Goal: Task Accomplishment & Management: Use online tool/utility

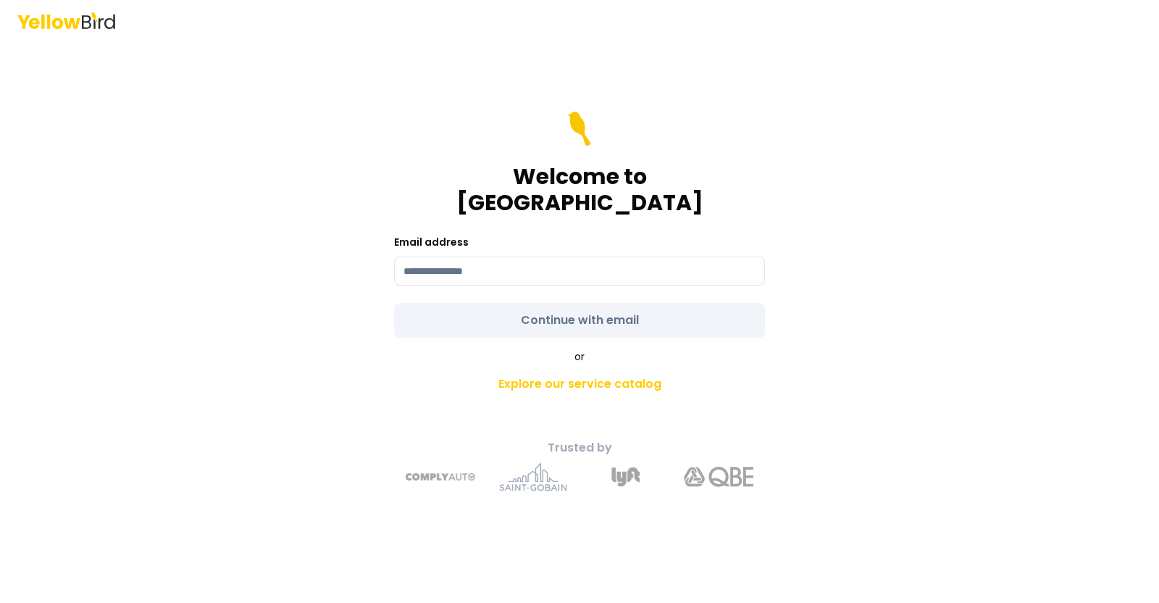
click at [535, 263] on input at bounding box center [579, 271] width 371 height 29
type input "**********"
click at [551, 317] on form "**********" at bounding box center [579, 225] width 371 height 226
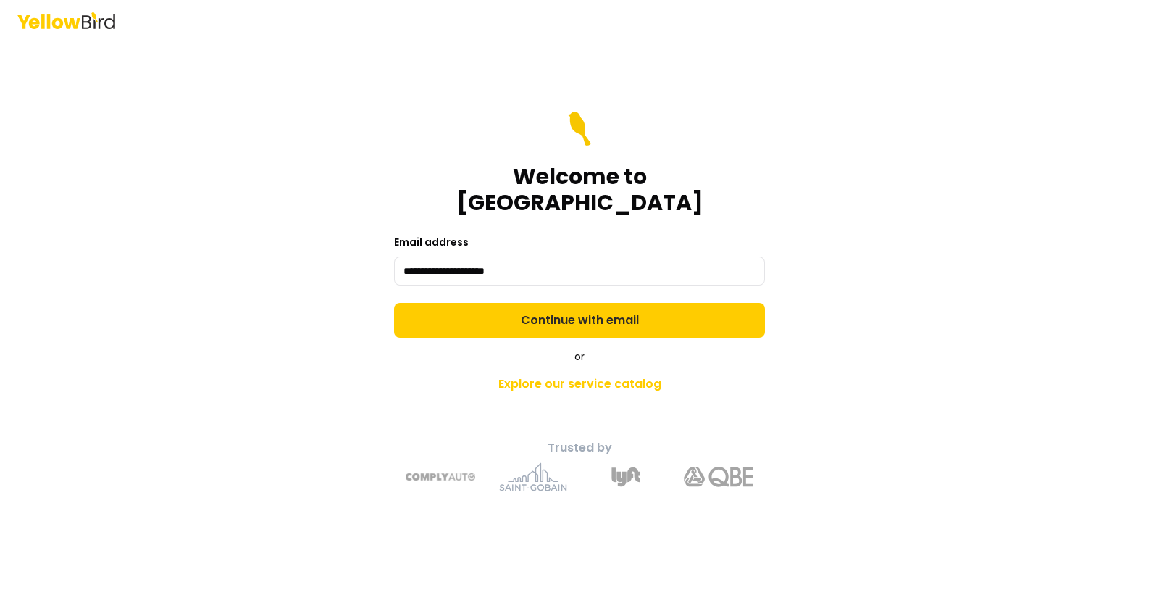
click at [549, 321] on button "Continue with email" at bounding box center [579, 320] width 371 height 35
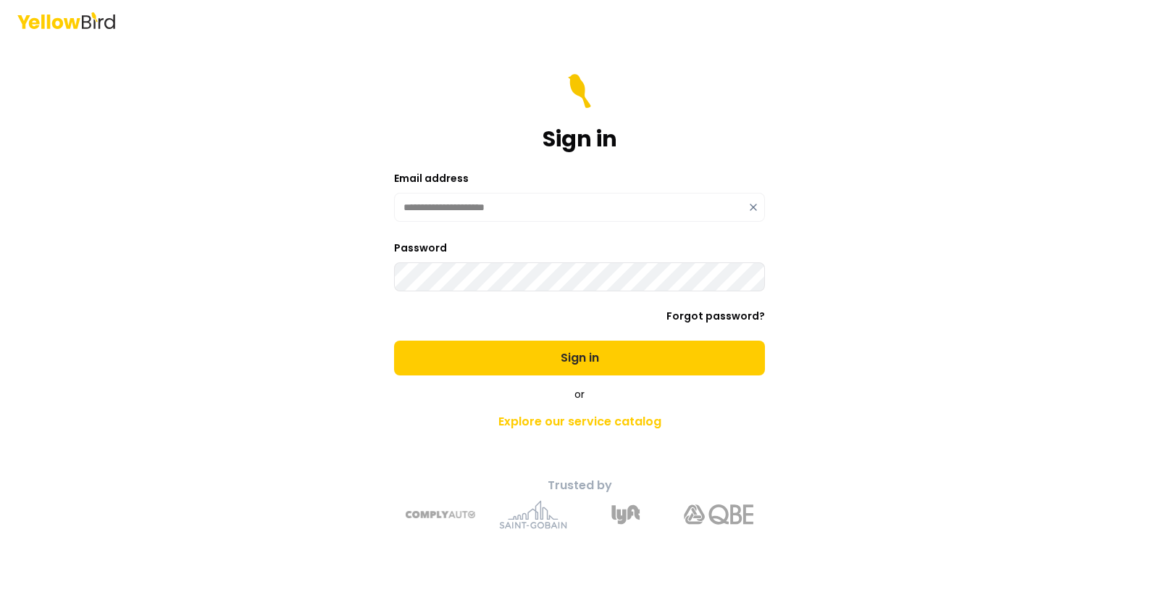
click at [394, 341] on button "Sign in" at bounding box center [579, 358] width 371 height 35
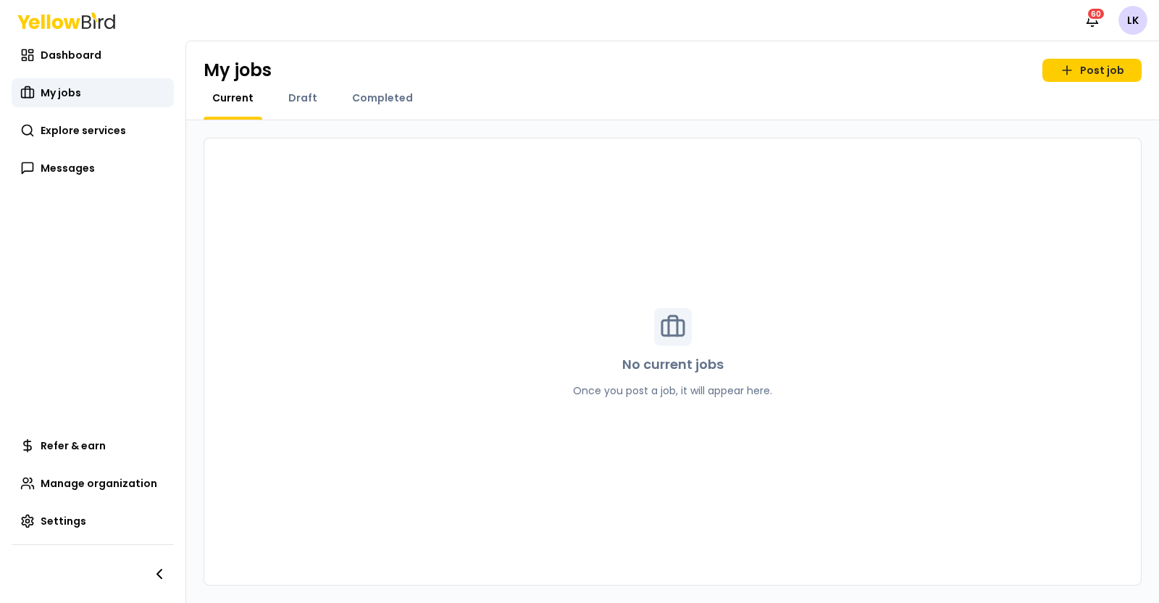
click at [98, 129] on span "Explore services" at bounding box center [84, 130] width 86 height 14
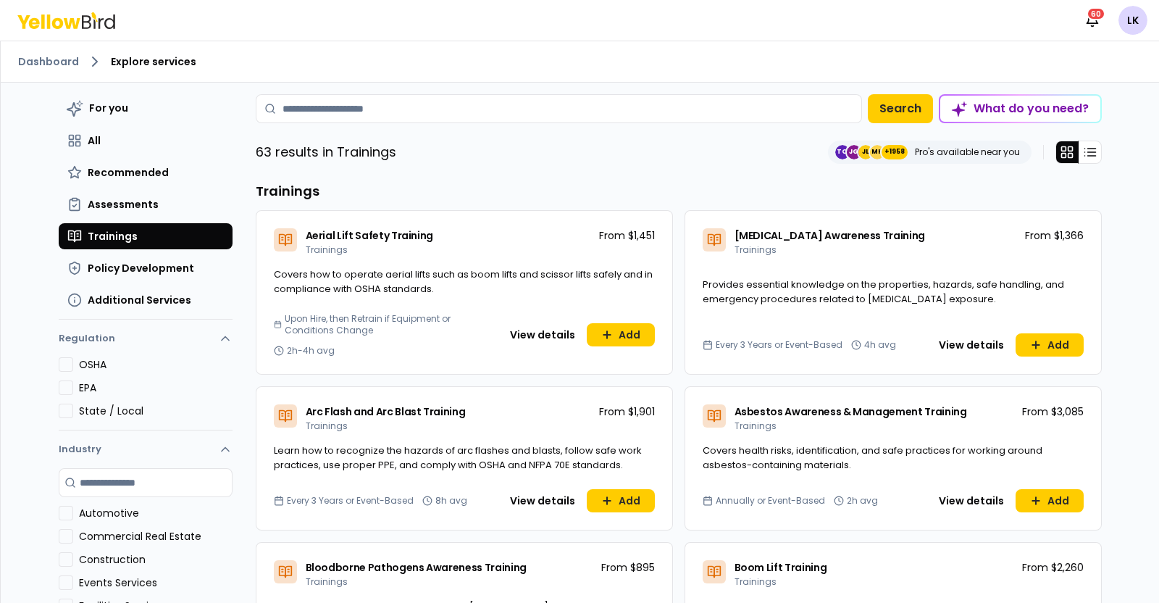
click at [163, 207] on button "Assessments" at bounding box center [146, 204] width 174 height 26
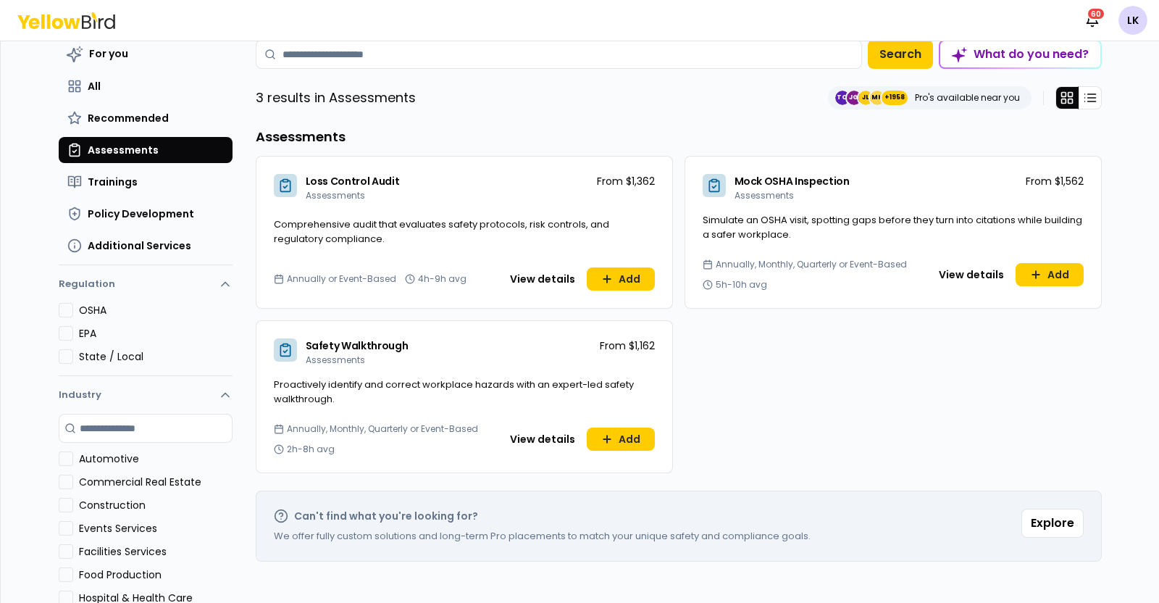
scroll to position [90, 0]
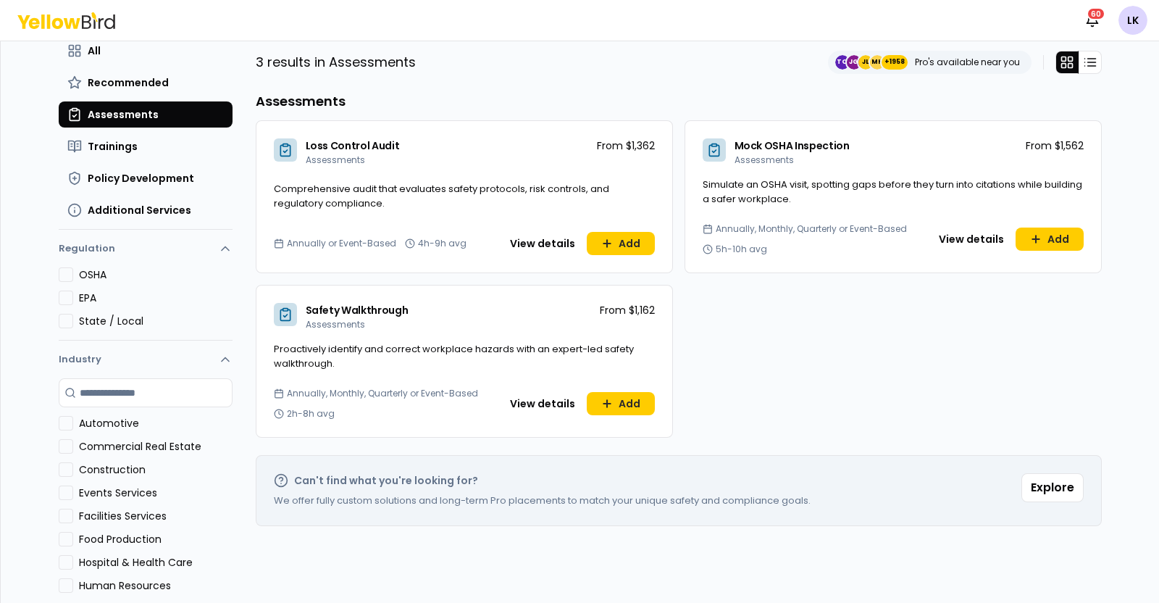
click at [156, 153] on button "Trainings" at bounding box center [146, 146] width 174 height 26
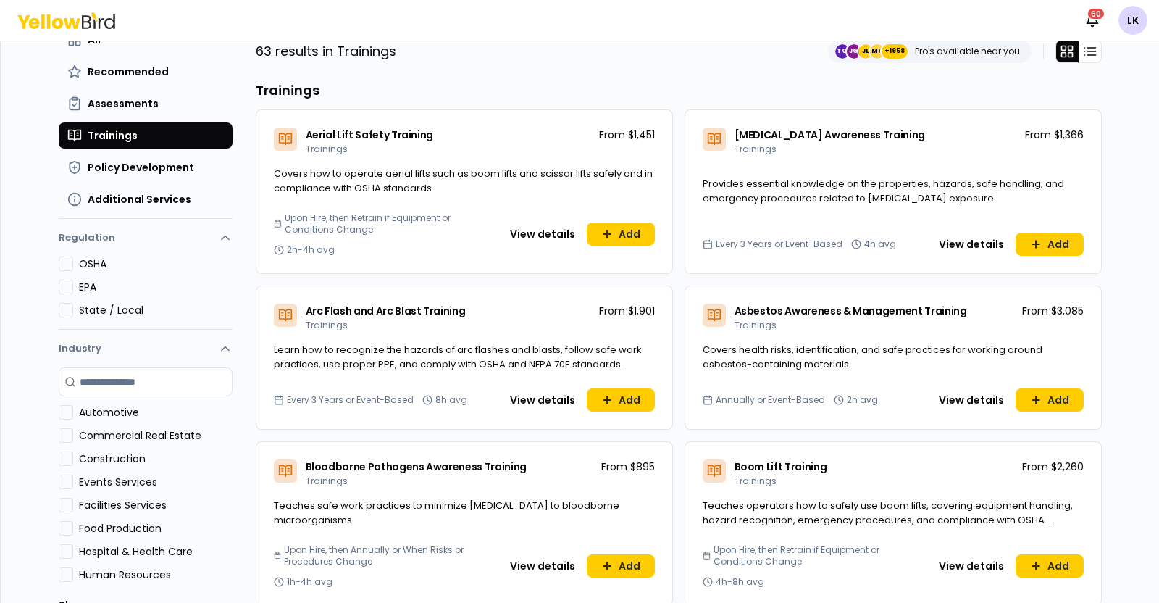
scroll to position [0, 0]
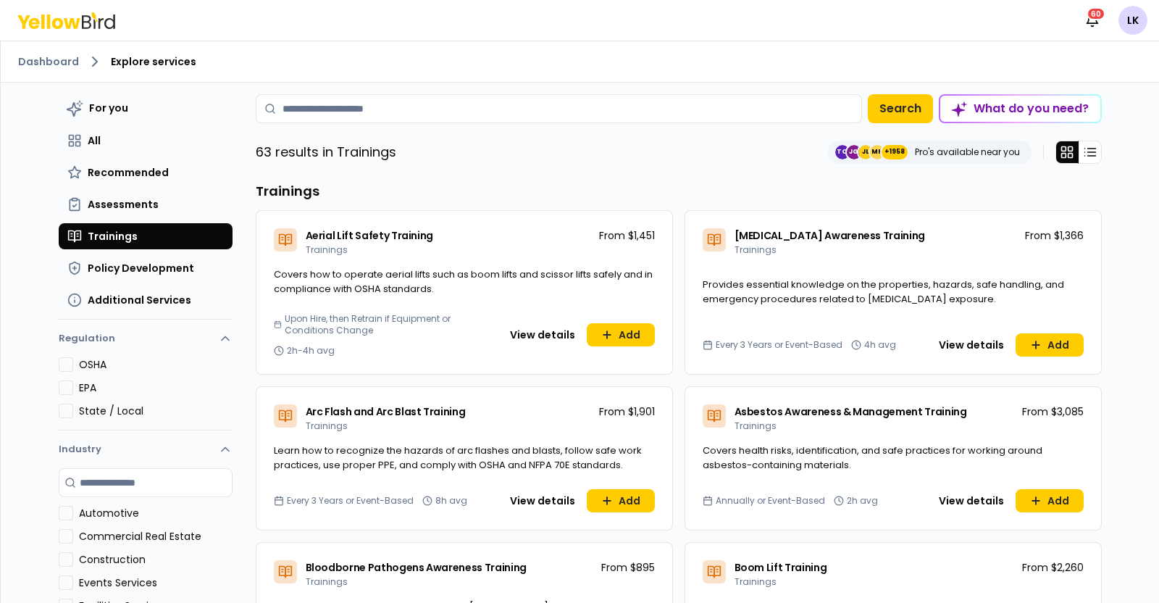
click at [137, 275] on button "Policy Development" at bounding box center [146, 268] width 174 height 26
